Goal: Information Seeking & Learning: Learn about a topic

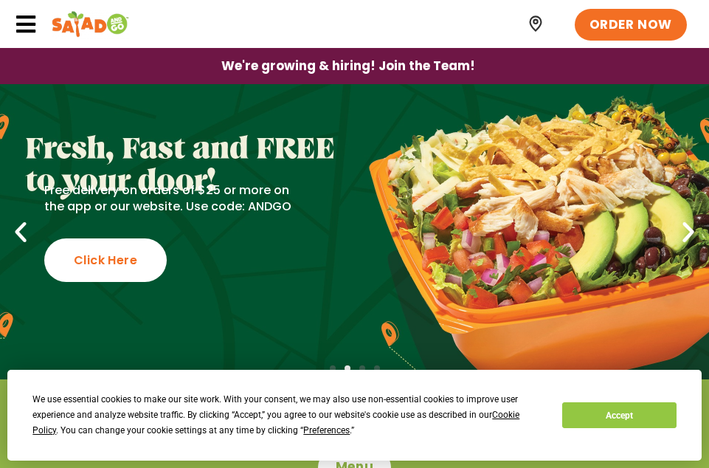
click at [34, 21] on icon at bounding box center [26, 24] width 22 height 22
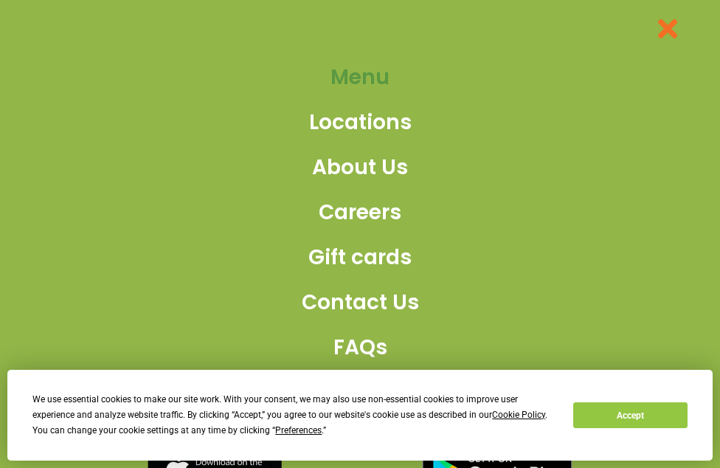
click at [347, 73] on span "Menu" at bounding box center [359, 77] width 59 height 31
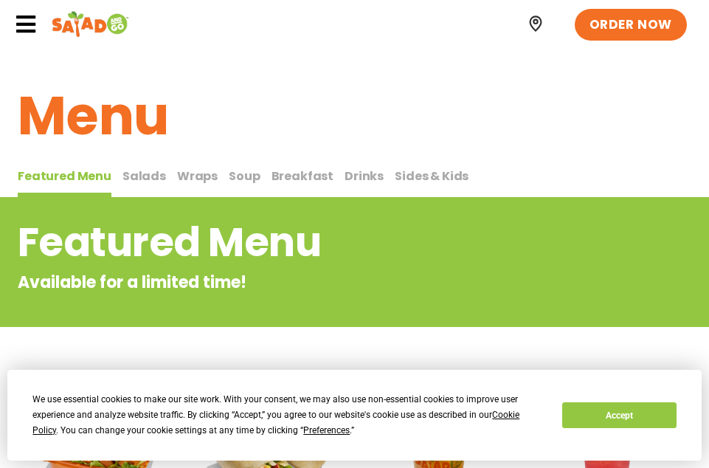
click at [301, 168] on span "Breakfast" at bounding box center [302, 175] width 63 height 17
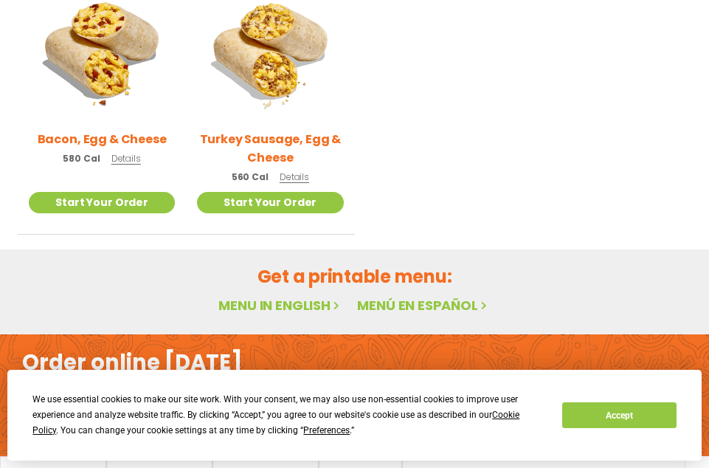
scroll to position [572, 0]
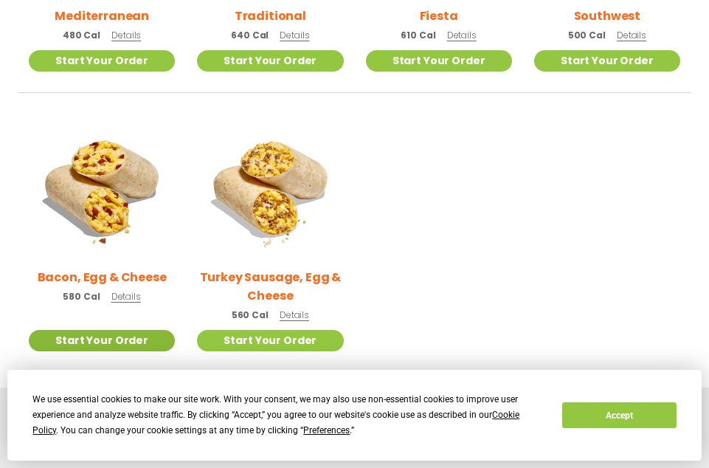
click at [114, 336] on link "Start Your Order" at bounding box center [102, 340] width 146 height 21
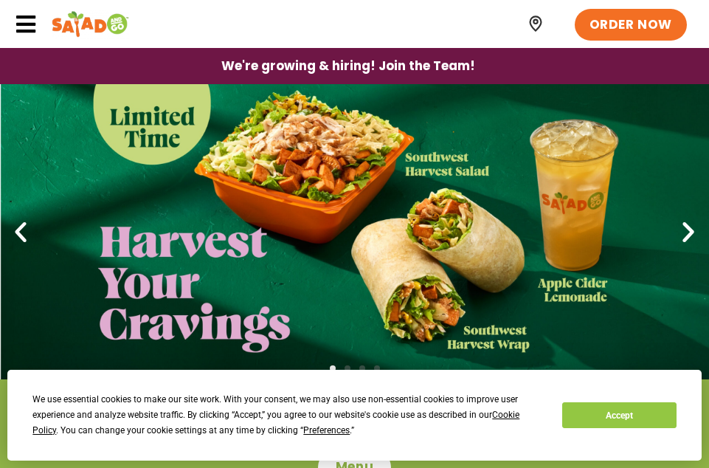
click at [27, 13] on icon at bounding box center [26, 24] width 22 height 22
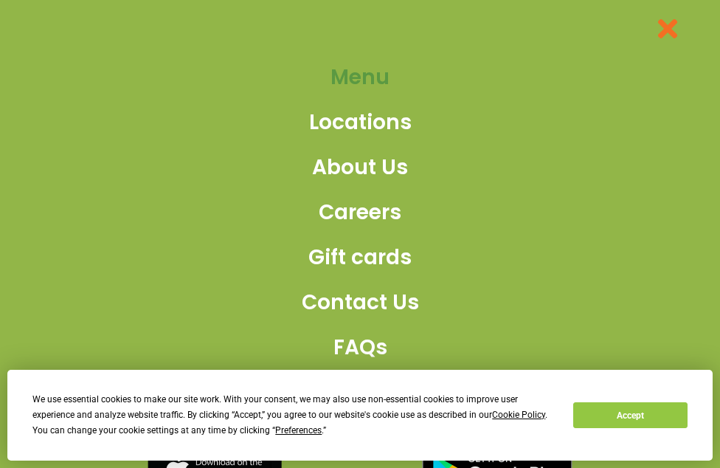
click at [348, 72] on span "Menu" at bounding box center [359, 77] width 59 height 31
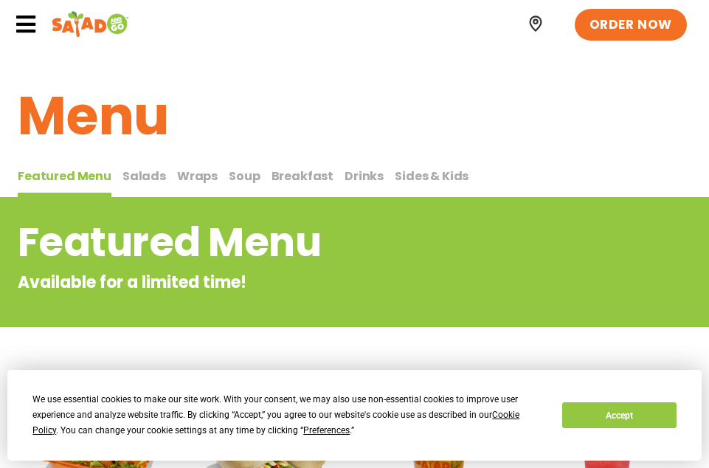
click at [19, 15] on icon at bounding box center [26, 24] width 22 height 22
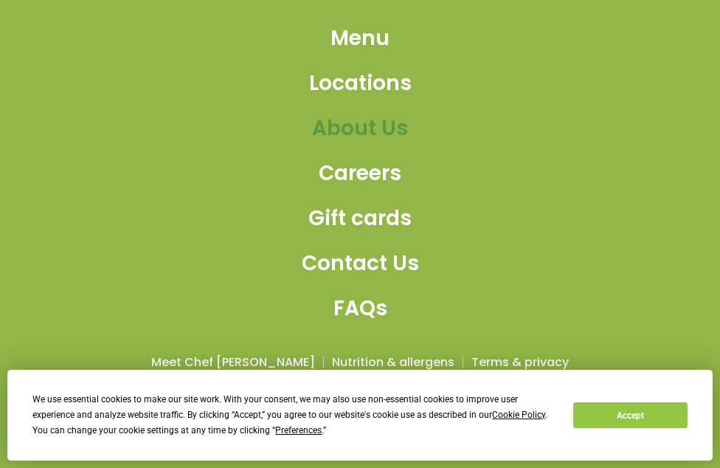
scroll to position [60, 0]
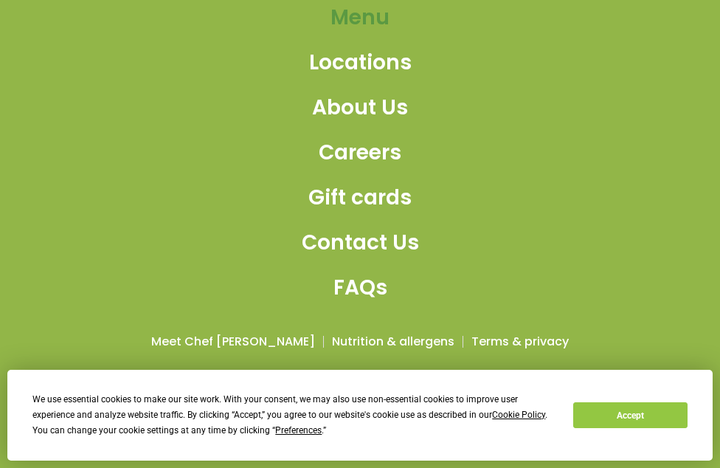
click at [346, 8] on span "Menu" at bounding box center [359, 17] width 59 height 31
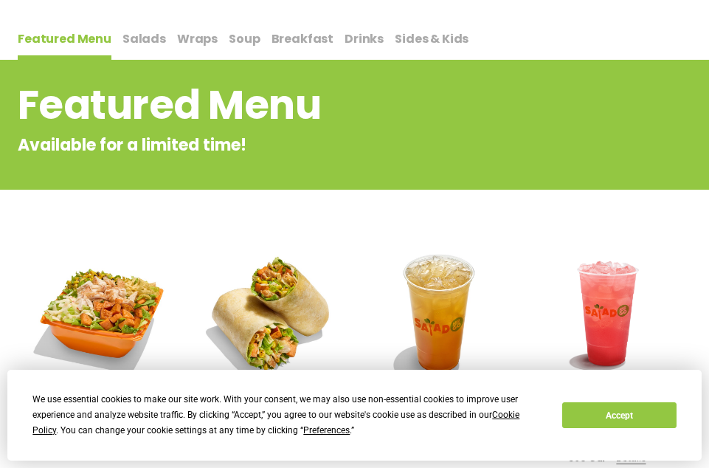
scroll to position [24, 0]
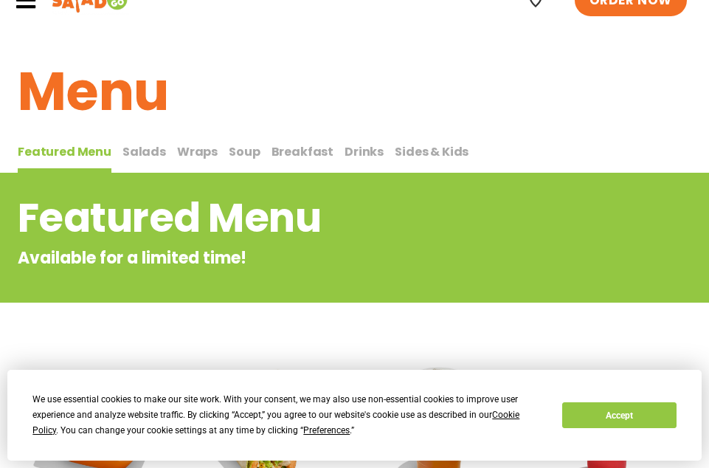
click at [357, 150] on span "Drinks" at bounding box center [363, 151] width 39 height 17
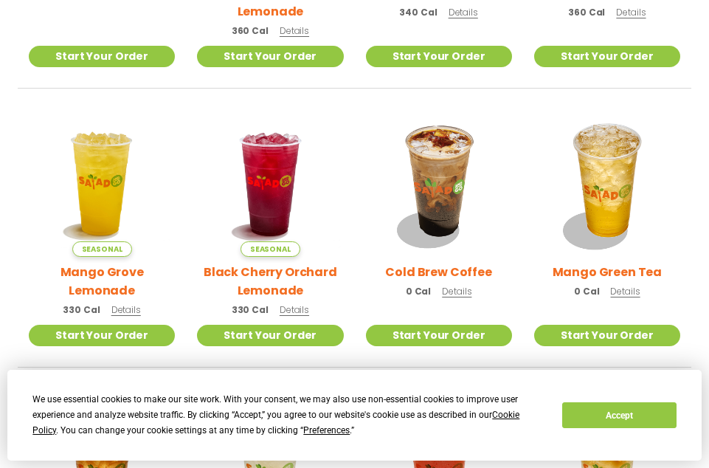
scroll to position [614, 0]
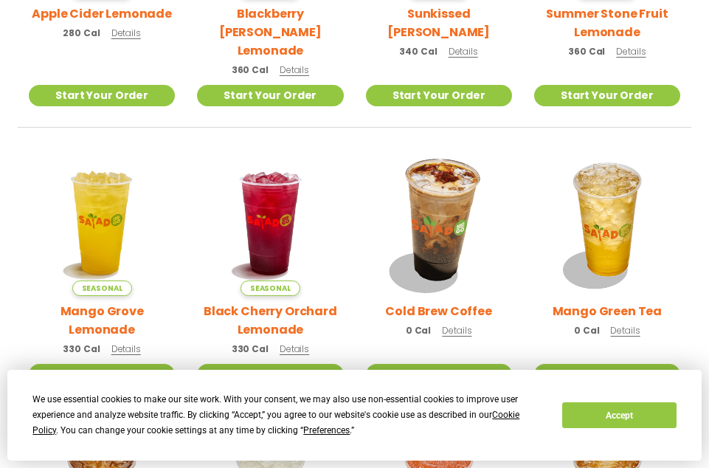
click at [430, 192] on img at bounding box center [439, 223] width 172 height 172
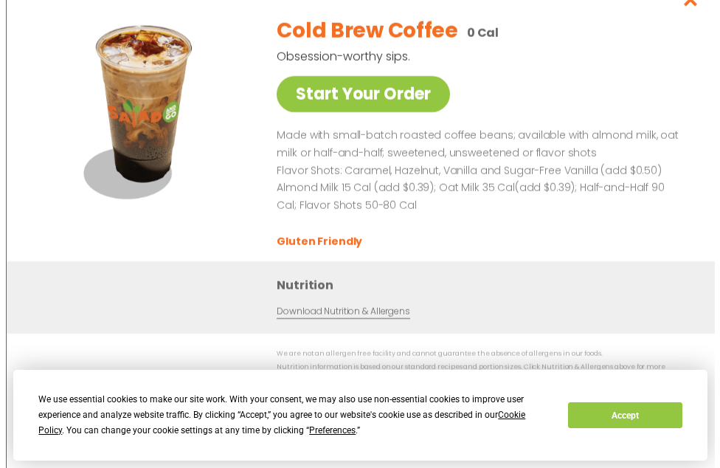
scroll to position [552, 0]
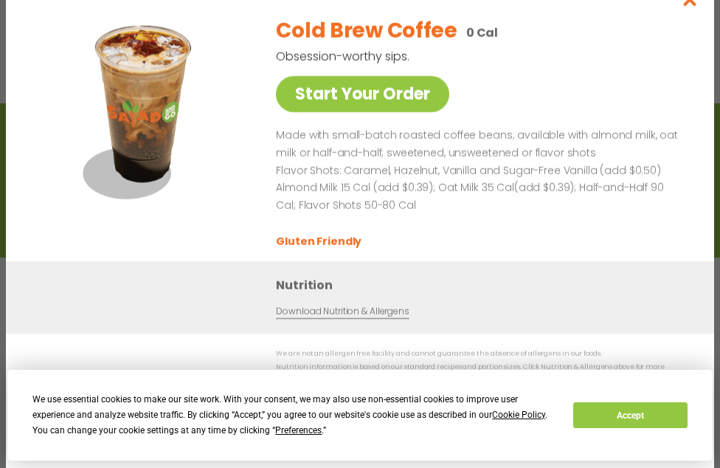
scroll to position [24, 0]
click at [688, 4] on icon "Close modal" at bounding box center [690, -1] width 18 height 15
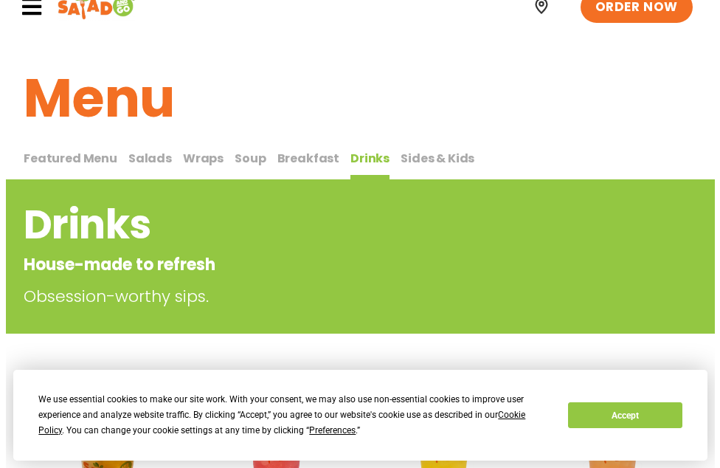
scroll to position [0, 0]
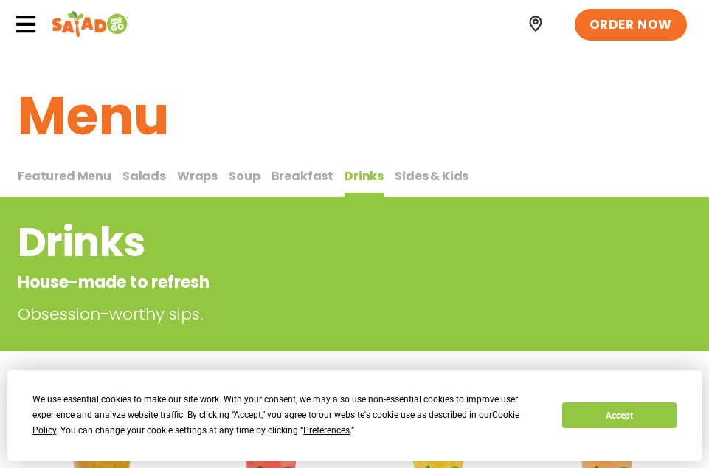
click at [27, 15] on icon at bounding box center [26, 24] width 22 height 22
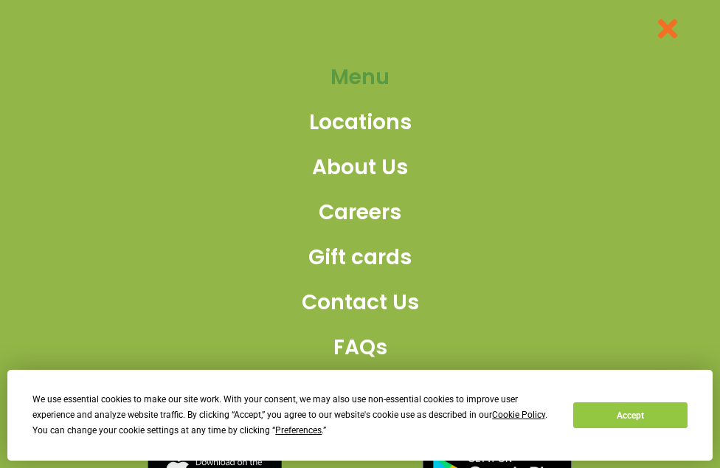
click at [346, 70] on span "Menu" at bounding box center [359, 77] width 59 height 31
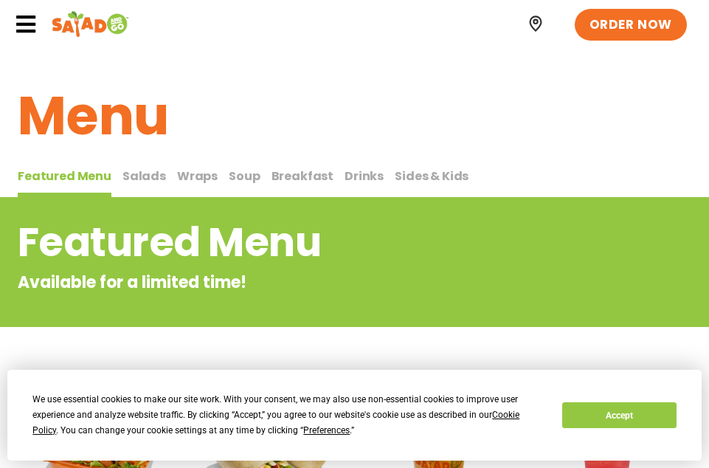
click at [296, 171] on span "Breakfast" at bounding box center [302, 175] width 63 height 17
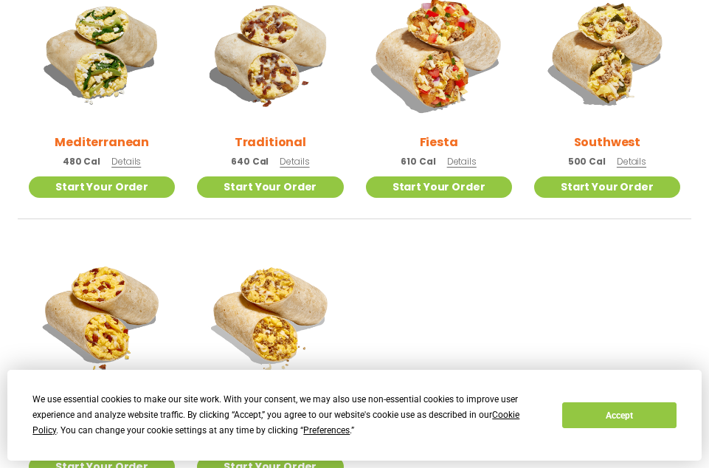
scroll to position [443, 0]
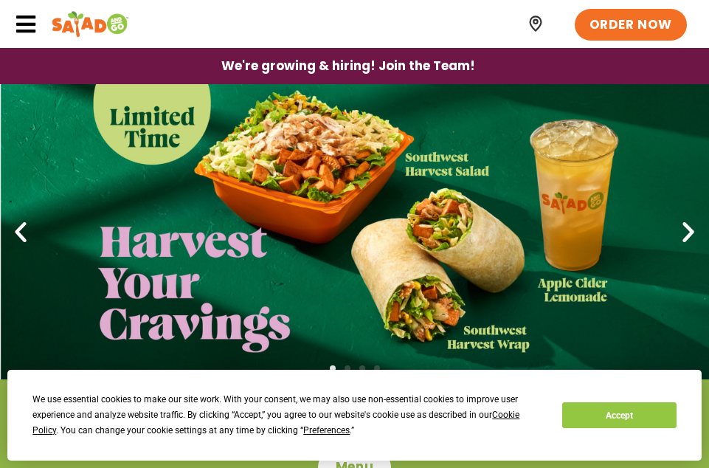
click at [21, 18] on icon at bounding box center [26, 24] width 22 height 22
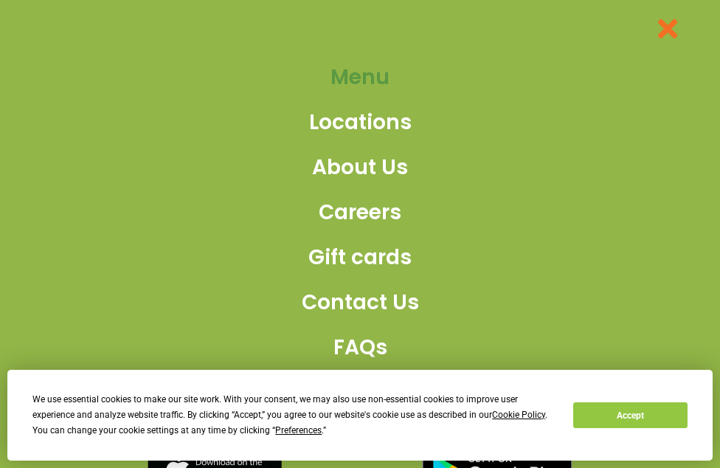
click at [362, 66] on span "Menu" at bounding box center [359, 77] width 59 height 31
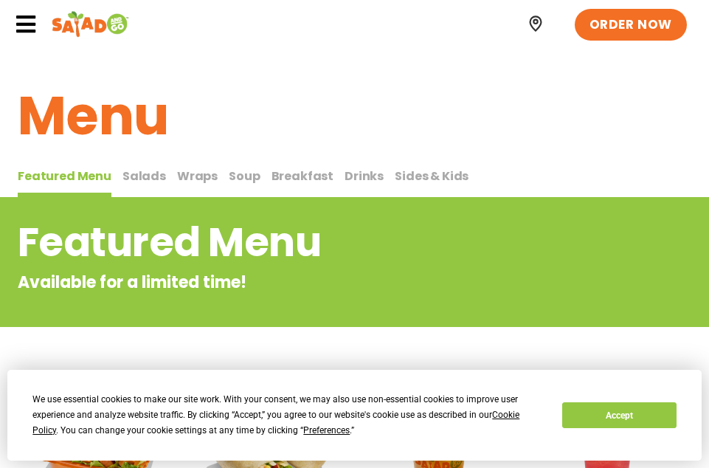
click at [280, 176] on span "Breakfast" at bounding box center [302, 175] width 63 height 17
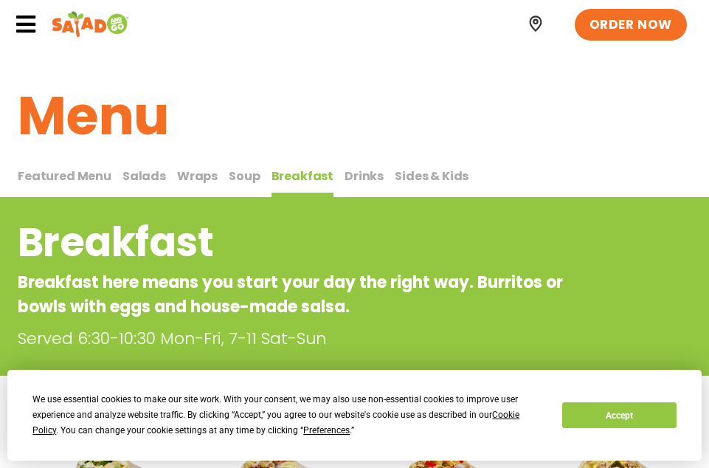
click at [355, 174] on span "Drinks" at bounding box center [363, 175] width 39 height 17
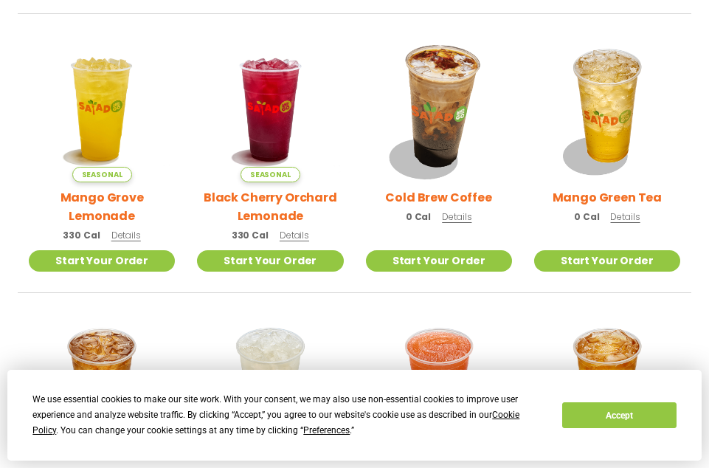
scroll to position [664, 0]
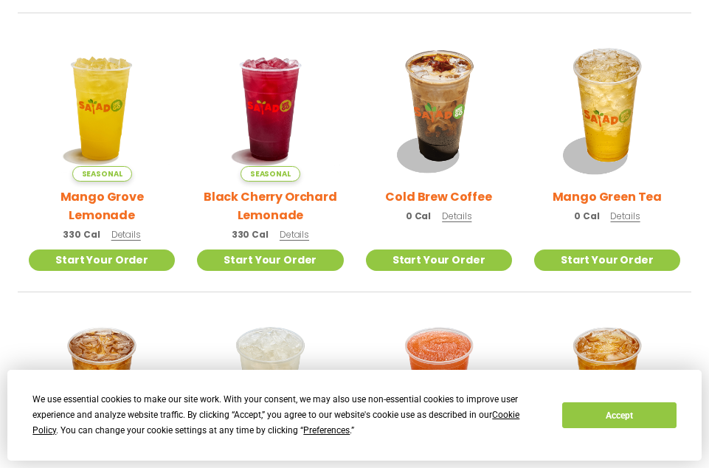
click at [454, 209] on span "Details" at bounding box center [457, 215] width 30 height 13
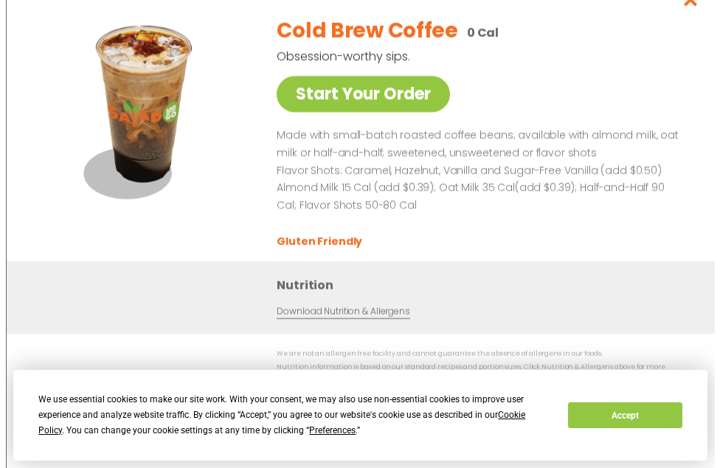
scroll to position [667, 0]
